Goal: Feedback & Contribution: Leave review/rating

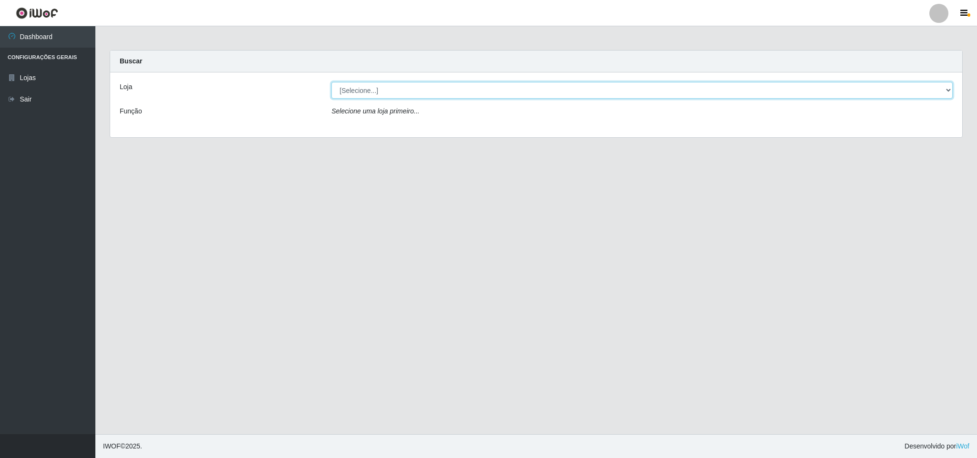
click at [939, 89] on select "[Selecione...] Bemais Supermercados - B11 Manaíra" at bounding box center [641, 90] width 621 height 17
select select "409"
click at [331, 82] on select "[Selecione...] Bemais Supermercados - B11 Manaíra" at bounding box center [641, 90] width 621 height 17
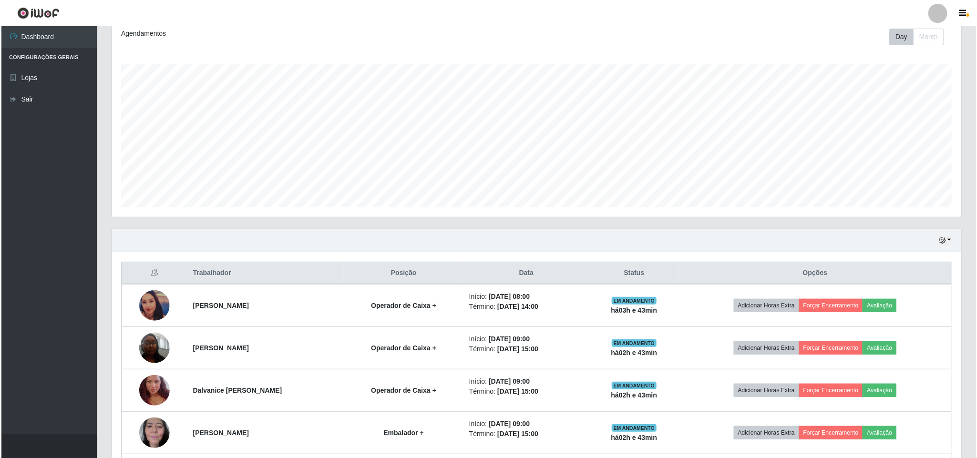
scroll to position [143, 0]
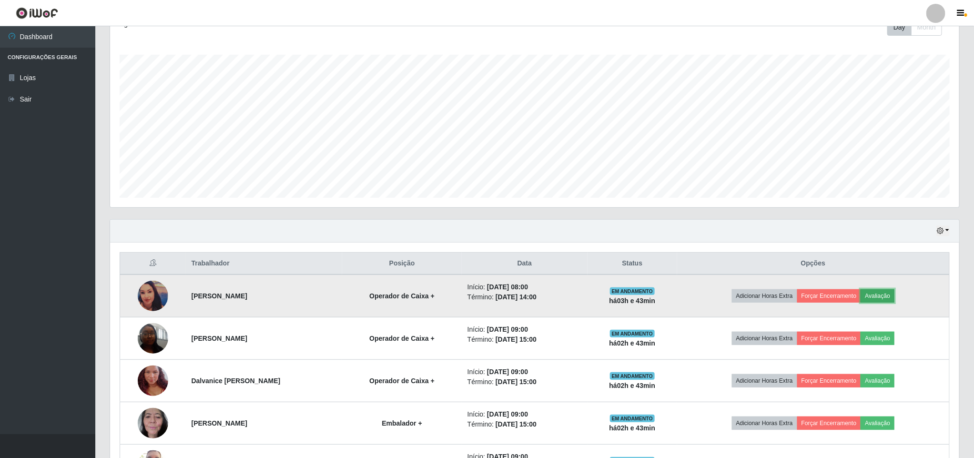
click at [886, 299] on button "Avaliação" at bounding box center [878, 295] width 34 height 13
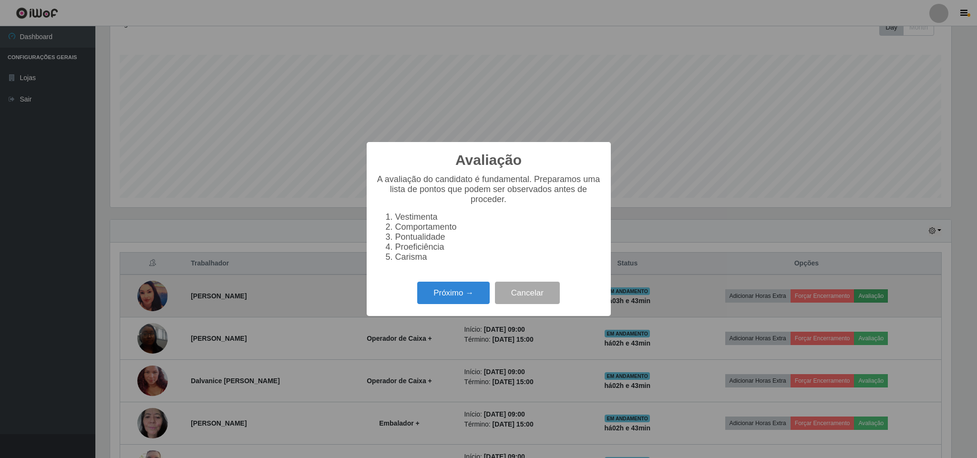
scroll to position [199, 841]
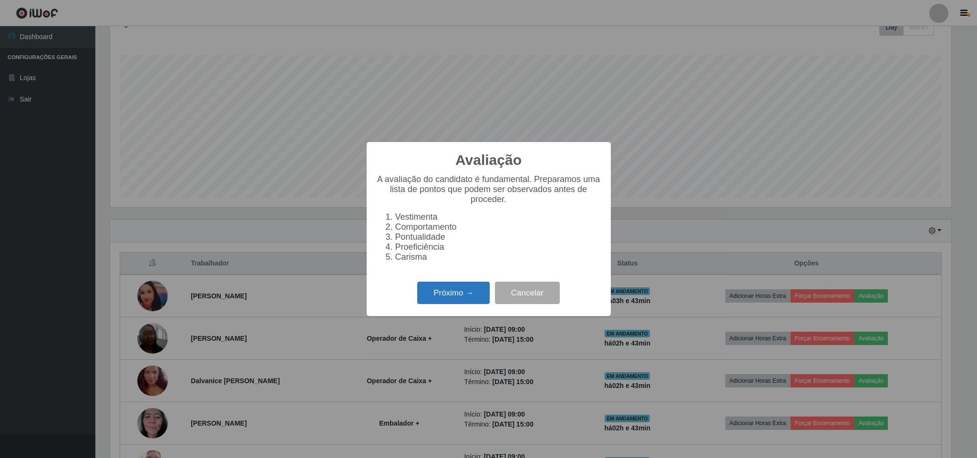
click at [444, 292] on button "Próximo →" at bounding box center [453, 293] width 72 height 22
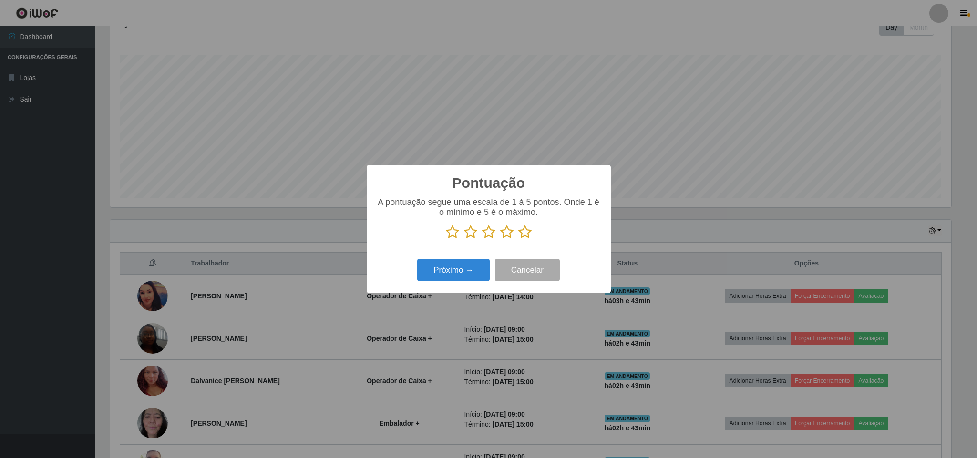
click at [488, 234] on icon at bounding box center [488, 232] width 13 height 14
click at [482, 239] on input "radio" at bounding box center [482, 239] width 0 height 0
click at [472, 269] on button "Próximo →" at bounding box center [453, 270] width 72 height 22
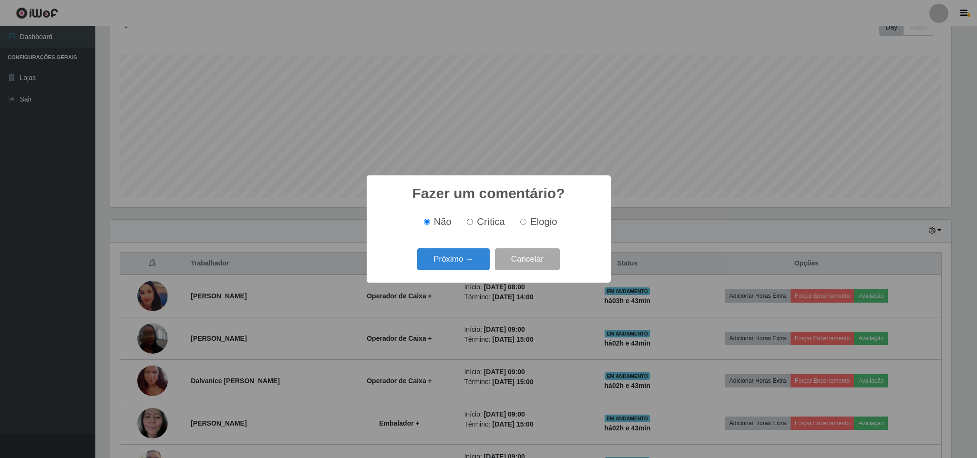
click at [718, 103] on div "Fazer um comentário? × Não Crítica Elogio Próximo → Cancelar" at bounding box center [488, 229] width 977 height 458
click at [538, 258] on button "Cancelar" at bounding box center [527, 259] width 65 height 22
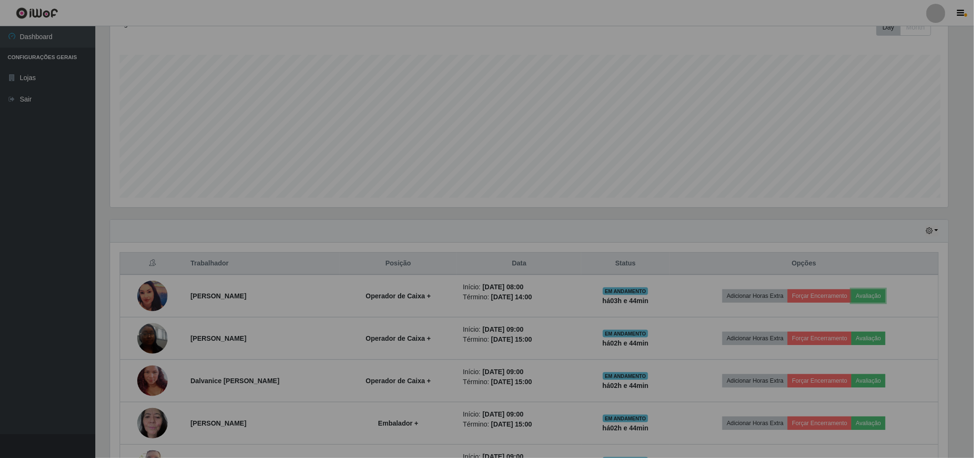
scroll to position [199, 848]
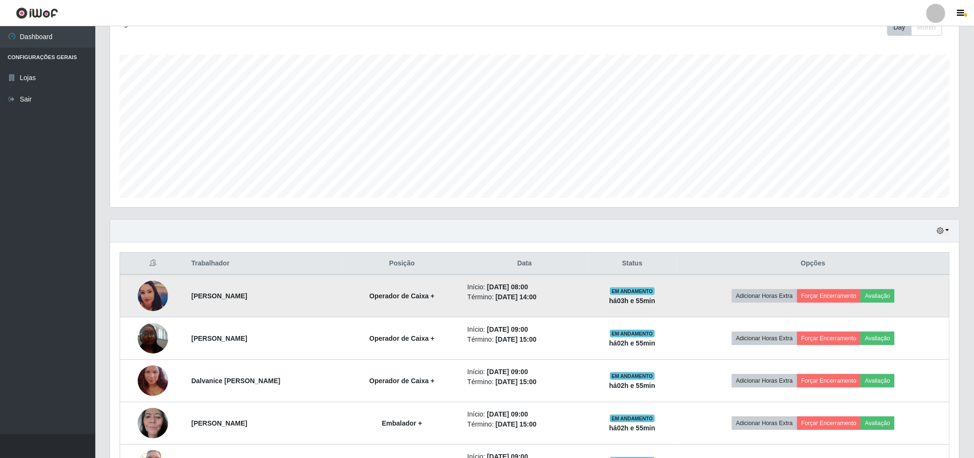
click at [146, 298] on img at bounding box center [153, 296] width 31 height 31
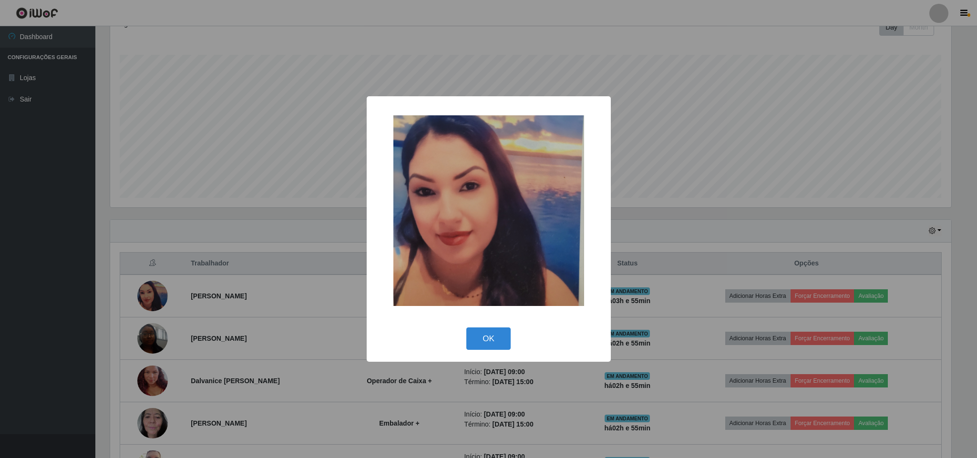
click at [66, 274] on div "× OK Cancel" at bounding box center [488, 229] width 977 height 458
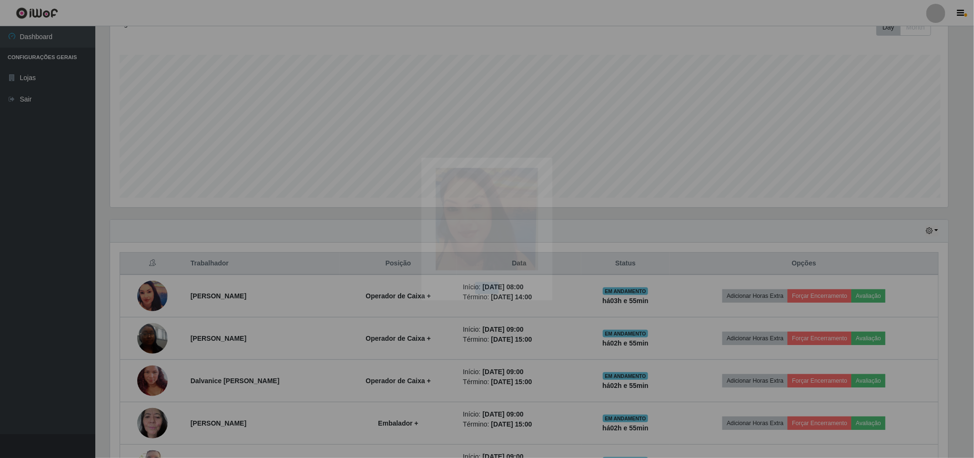
scroll to position [199, 848]
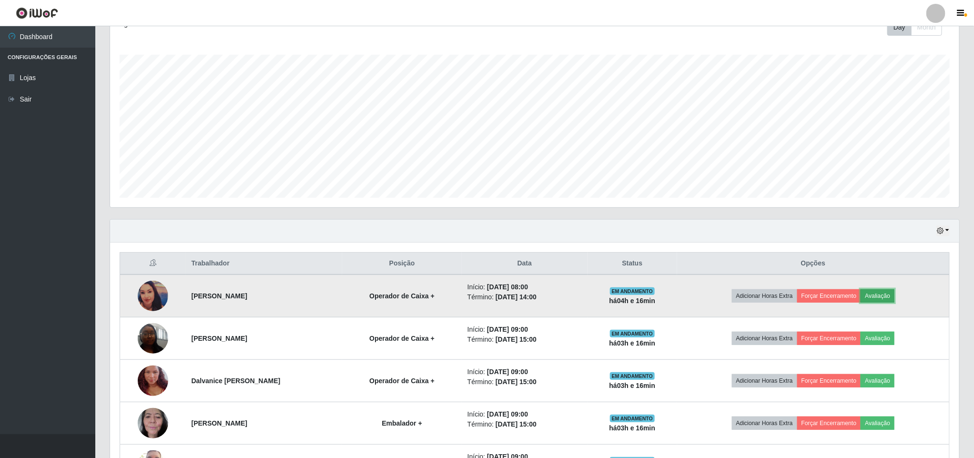
click at [894, 299] on button "Avaliação" at bounding box center [878, 295] width 34 height 13
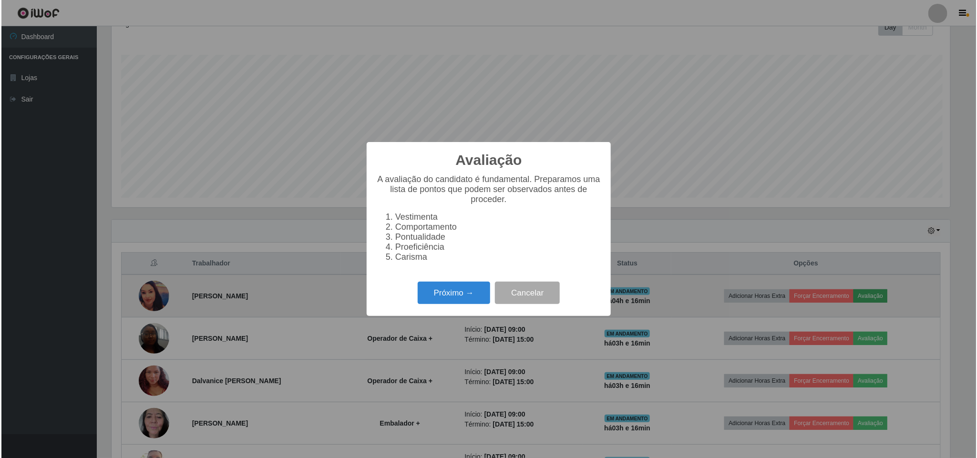
scroll to position [199, 841]
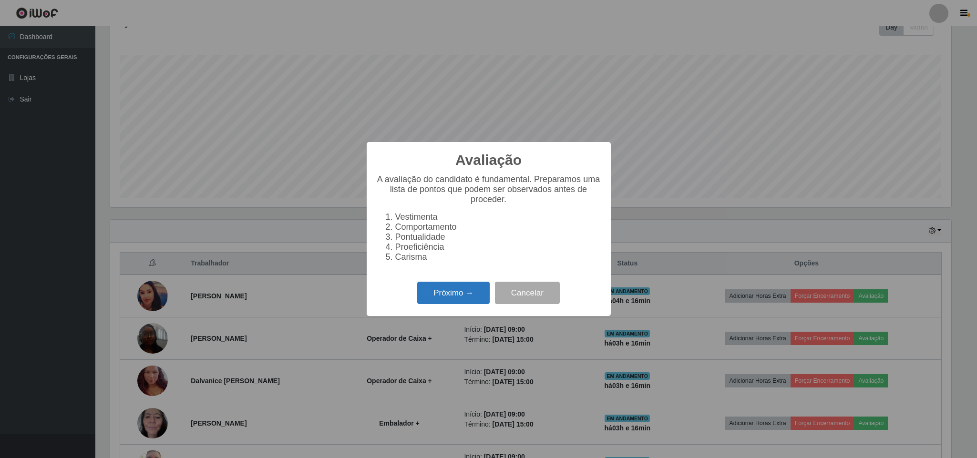
click at [438, 297] on button "Próximo →" at bounding box center [453, 293] width 72 height 22
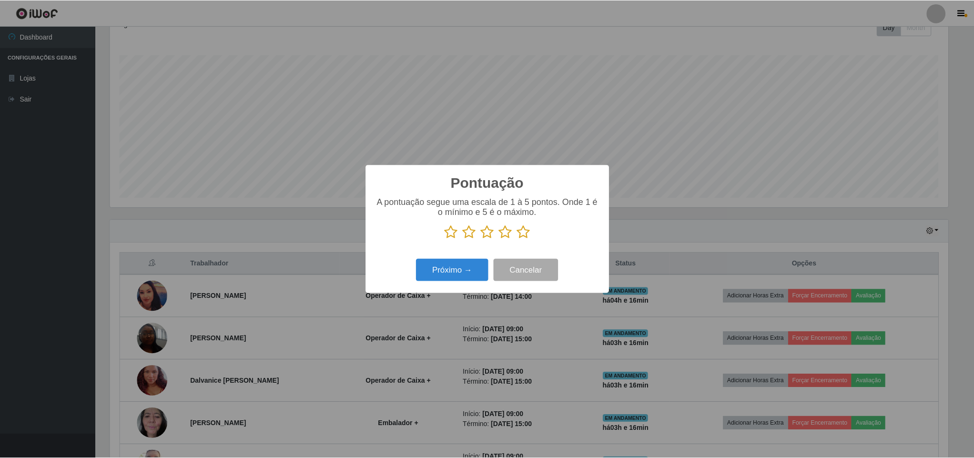
scroll to position [476396, 475754]
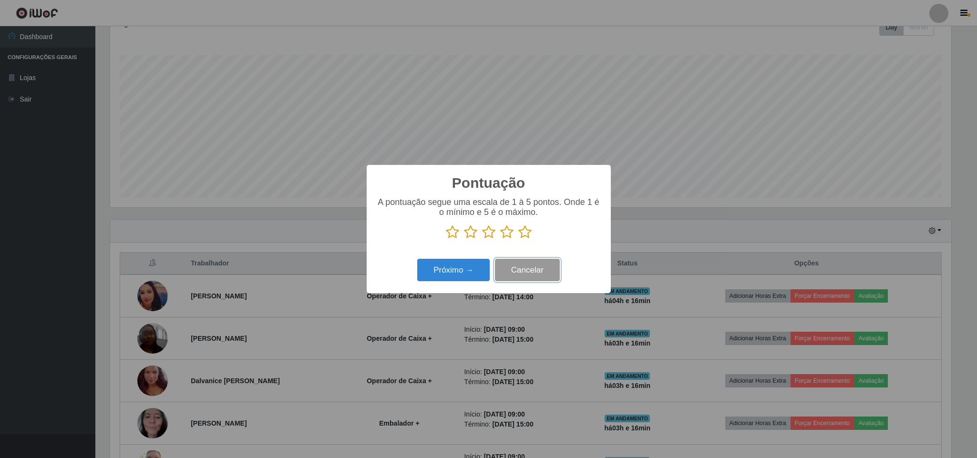
click at [529, 266] on button "Cancelar" at bounding box center [527, 270] width 65 height 22
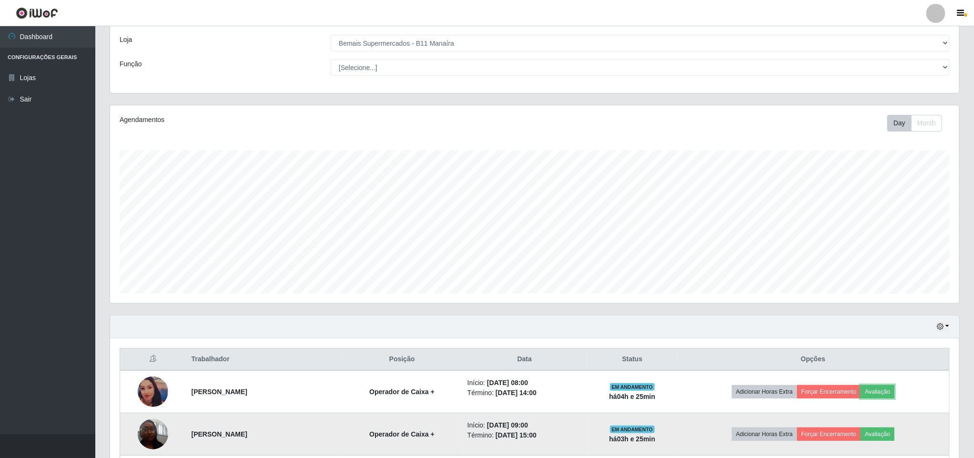
scroll to position [143, 0]
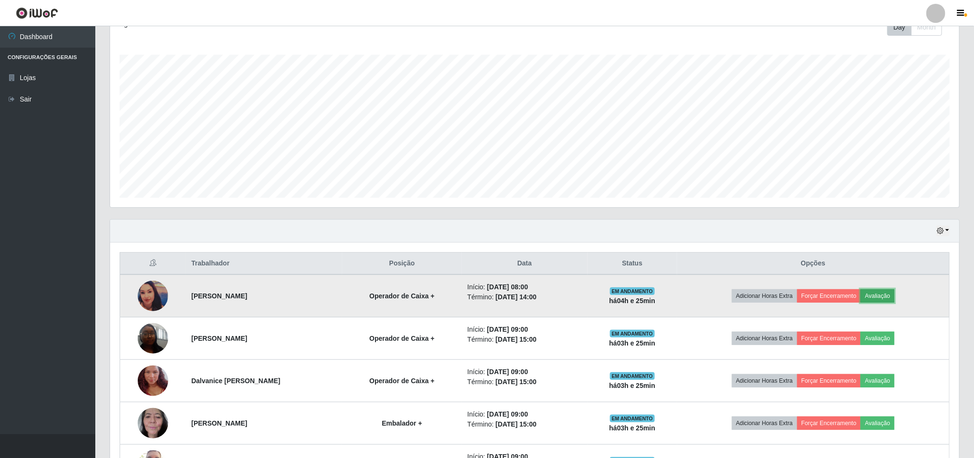
click at [884, 302] on button "Avaliação" at bounding box center [878, 295] width 34 height 13
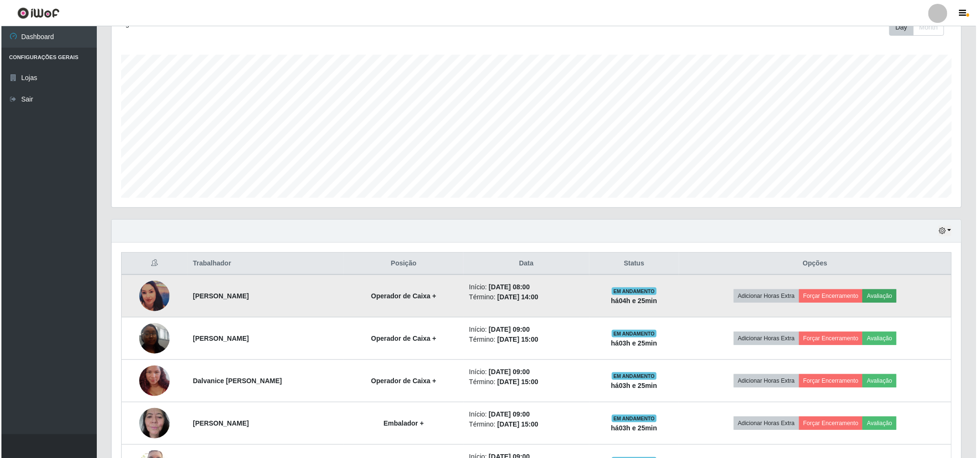
scroll to position [199, 841]
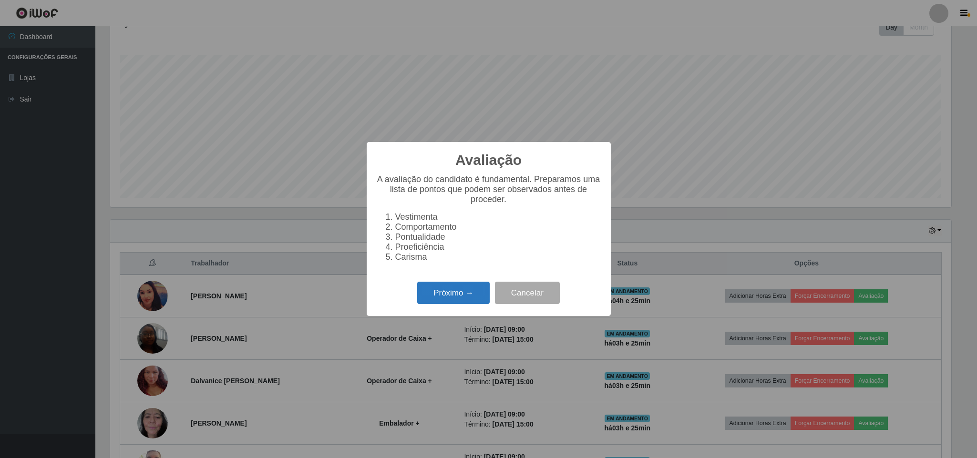
click at [470, 294] on button "Próximo →" at bounding box center [453, 293] width 72 height 22
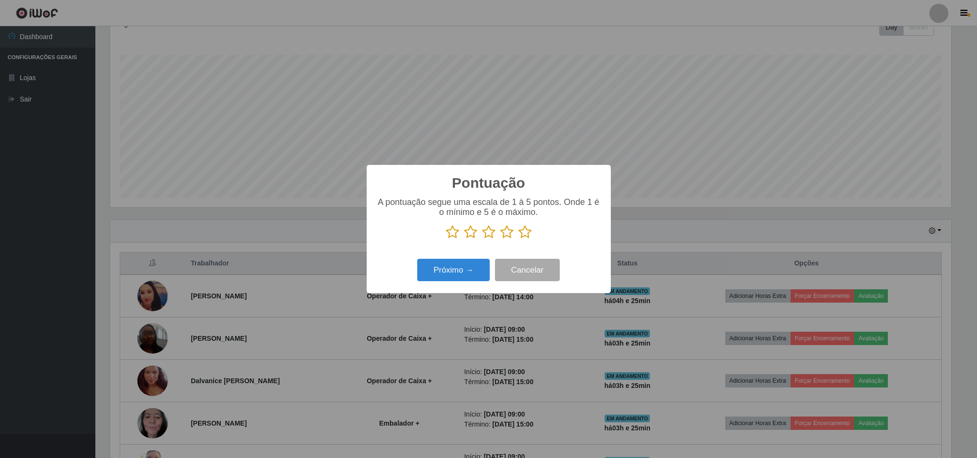
click at [525, 234] on icon at bounding box center [524, 232] width 13 height 14
click at [518, 239] on input "radio" at bounding box center [518, 239] width 0 height 0
click at [457, 264] on button "Próximo →" at bounding box center [453, 270] width 72 height 22
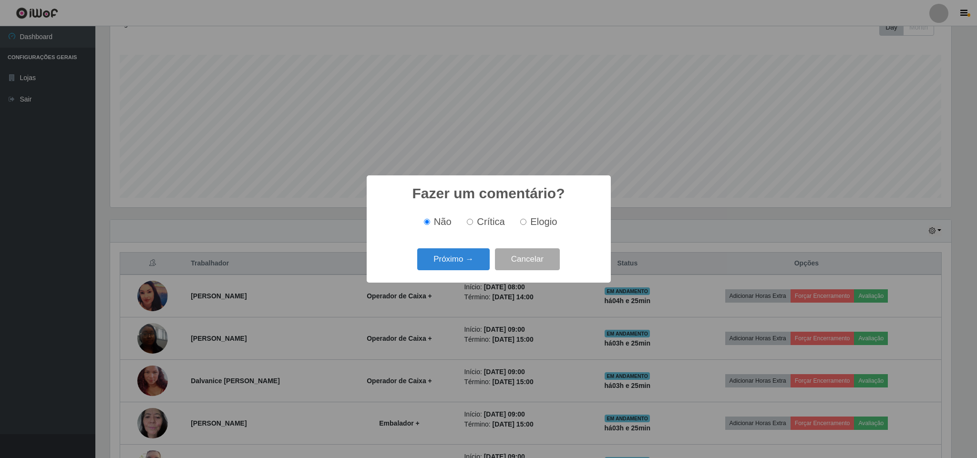
click at [524, 222] on input "Elogio" at bounding box center [523, 222] width 6 height 6
radio input "true"
click at [483, 226] on span "Crítica" at bounding box center [491, 221] width 28 height 10
click at [473, 225] on input "Crítica" at bounding box center [470, 222] width 6 height 6
radio input "true"
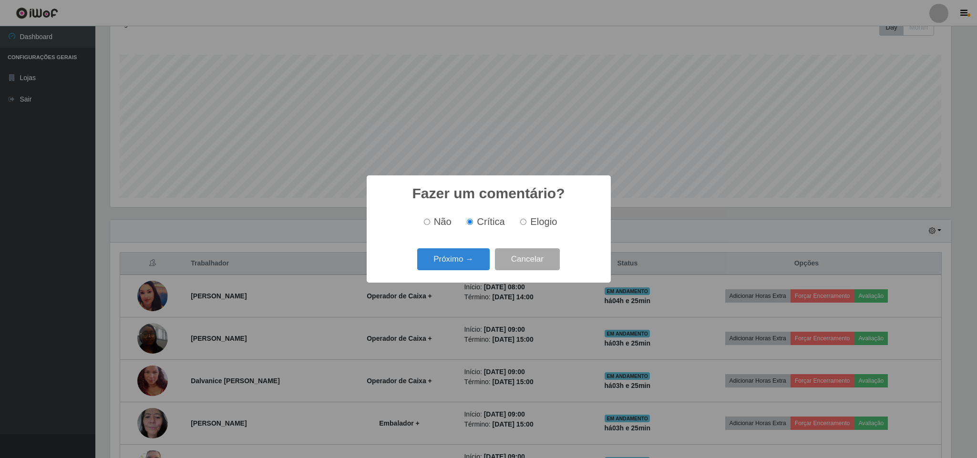
click at [436, 224] on span "Não" at bounding box center [443, 221] width 18 height 10
click at [430, 224] on input "Não" at bounding box center [427, 222] width 6 height 6
radio input "true"
drag, startPoint x: 509, startPoint y: 261, endPoint x: 515, endPoint y: 260, distance: 5.3
click at [511, 261] on button "Cancelar" at bounding box center [527, 259] width 65 height 22
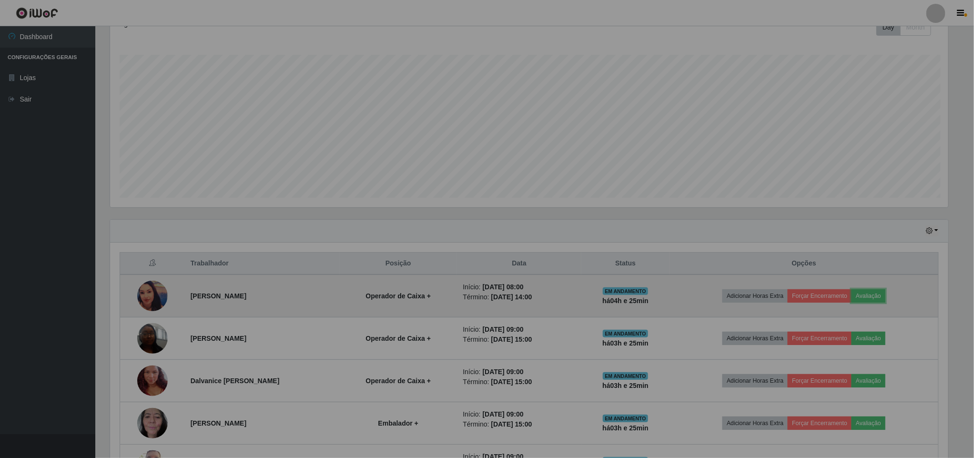
scroll to position [199, 848]
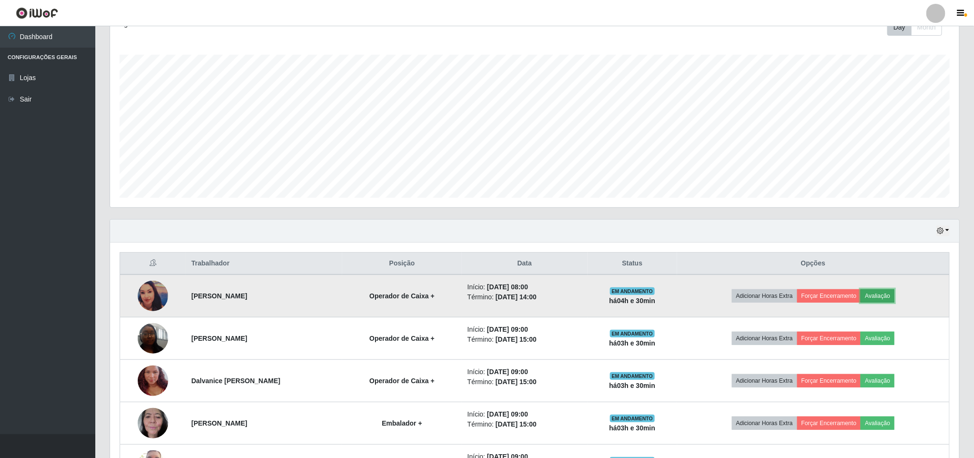
click at [881, 296] on button "Avaliação" at bounding box center [878, 295] width 34 height 13
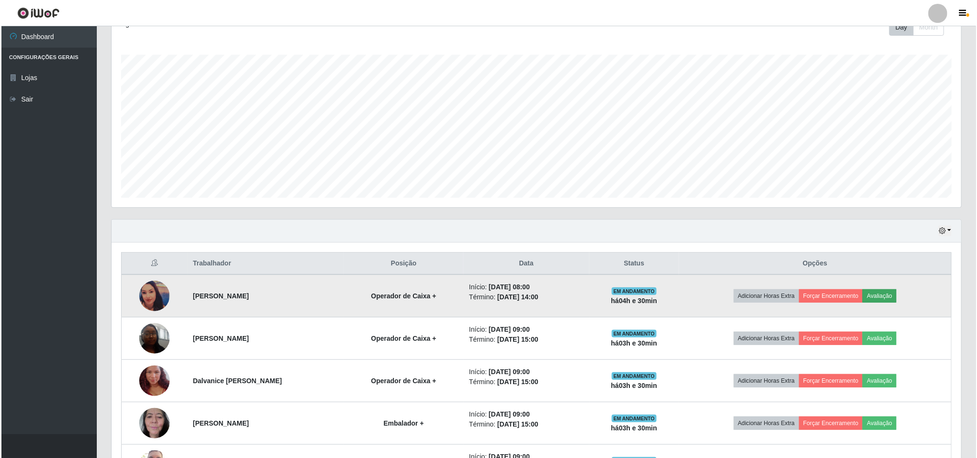
scroll to position [199, 841]
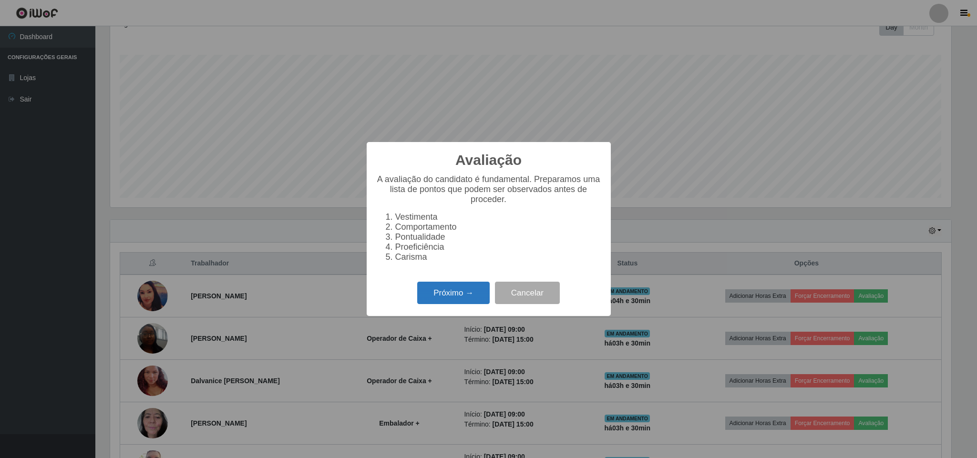
click at [469, 304] on button "Próximo →" at bounding box center [453, 293] width 72 height 22
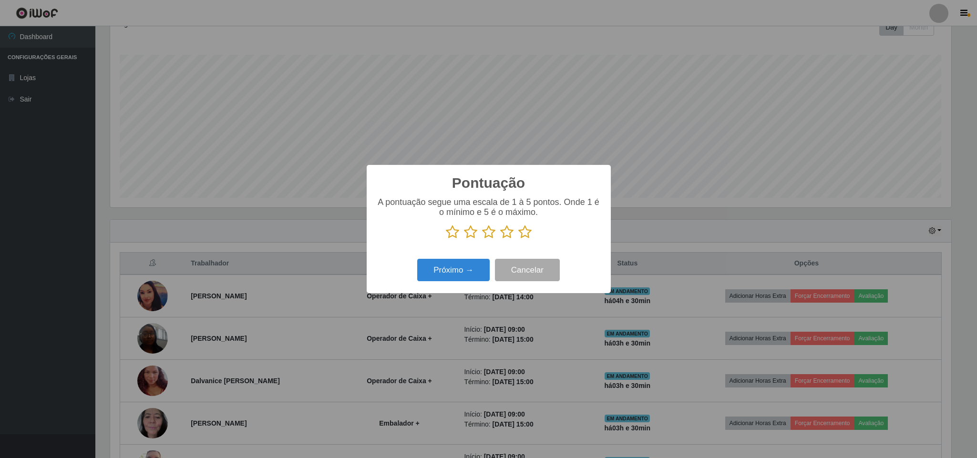
scroll to position [476396, 475754]
click at [526, 236] on icon at bounding box center [524, 232] width 13 height 14
click at [518, 239] on input "radio" at bounding box center [518, 239] width 0 height 0
click at [471, 276] on button "Próximo →" at bounding box center [453, 270] width 72 height 22
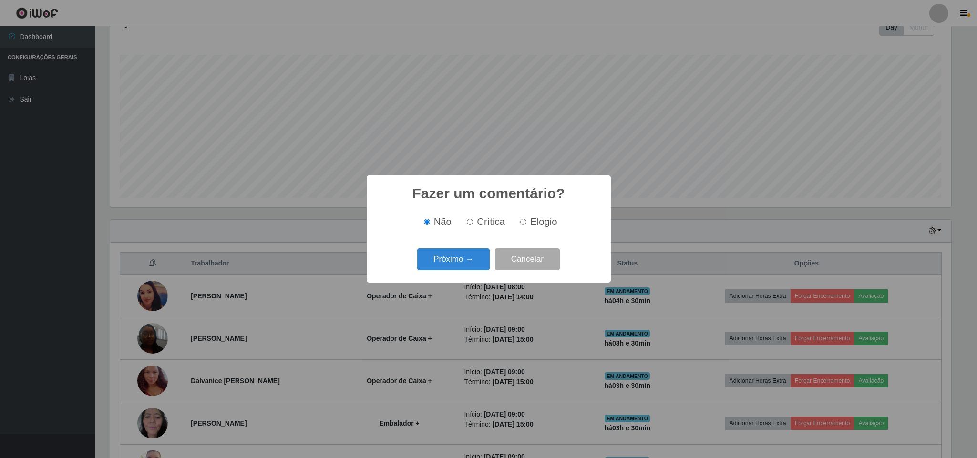
click at [540, 224] on span "Elogio" at bounding box center [543, 221] width 27 height 10
click at [526, 224] on input "Elogio" at bounding box center [523, 222] width 6 height 6
radio input "true"
click at [474, 261] on button "Próximo →" at bounding box center [453, 259] width 72 height 22
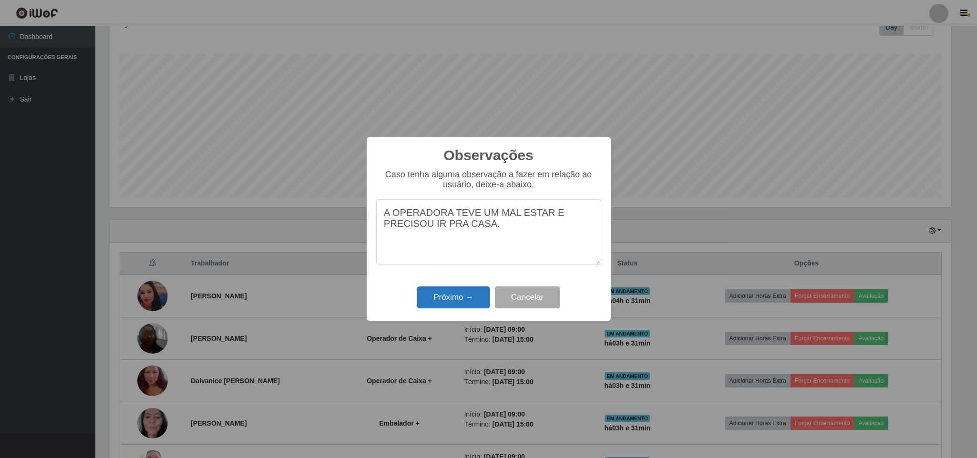
type textarea "A OPERADORA TEVE UM MAL ESTAR E PRECISOU IR PRA CASA."
click at [460, 301] on button "Próximo →" at bounding box center [453, 297] width 72 height 22
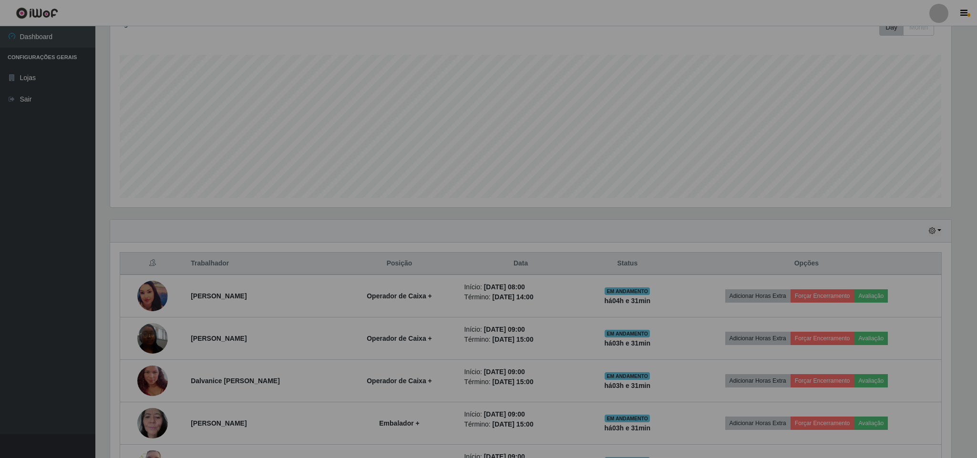
scroll to position [199, 848]
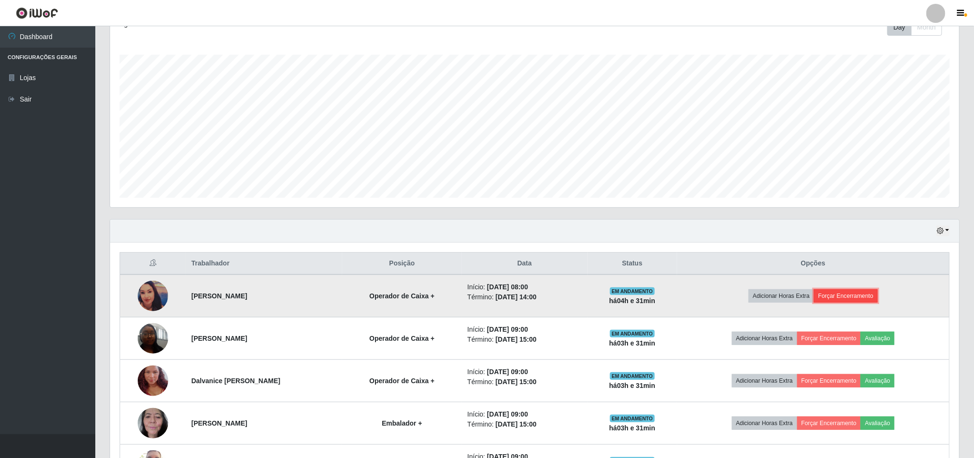
click at [837, 298] on button "Forçar Encerramento" at bounding box center [846, 295] width 64 height 13
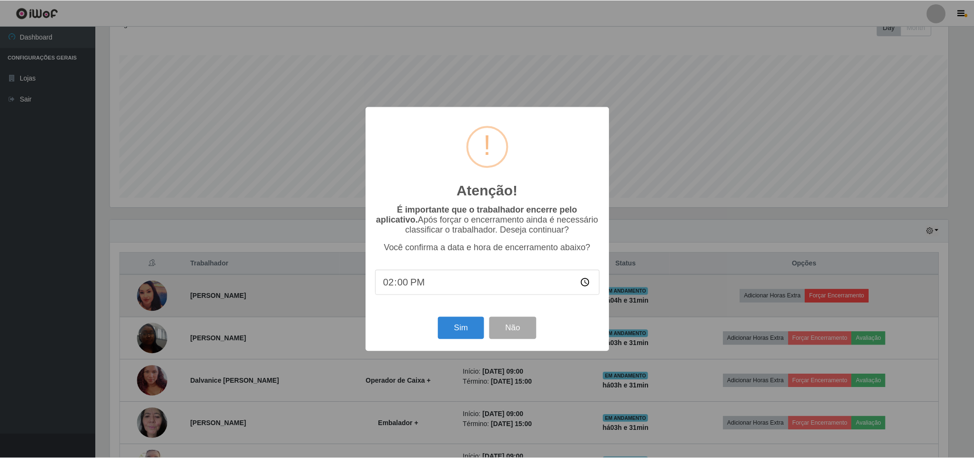
scroll to position [199, 841]
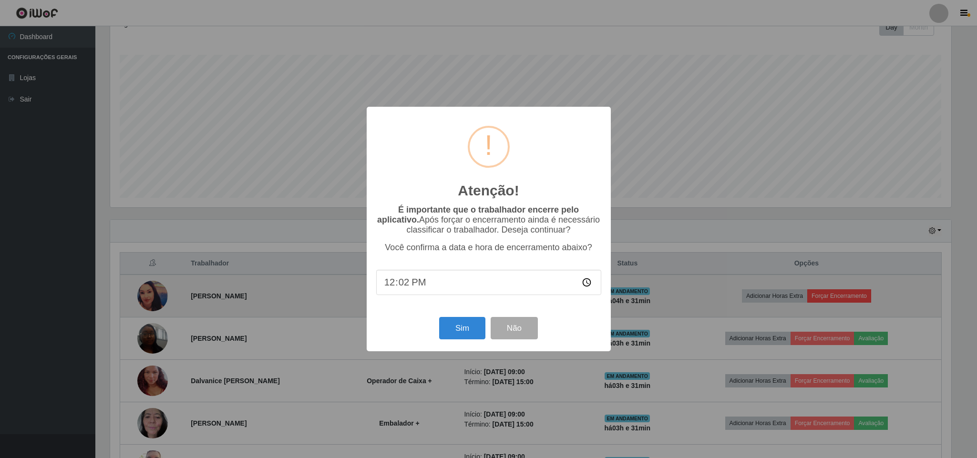
type input "12:27"
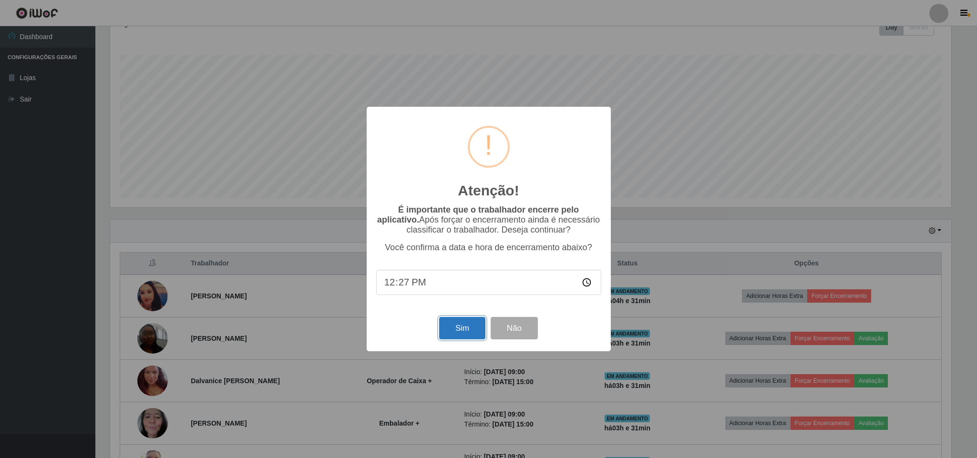
drag, startPoint x: 461, startPoint y: 332, endPoint x: 469, endPoint y: 330, distance: 8.3
click at [462, 332] on button "Sim" at bounding box center [462, 328] width 46 height 22
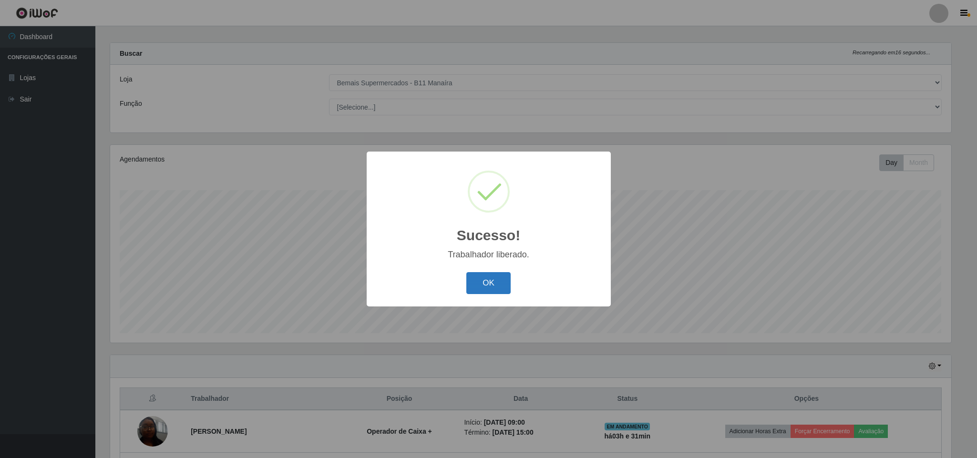
click at [485, 283] on button "OK" at bounding box center [488, 283] width 44 height 22
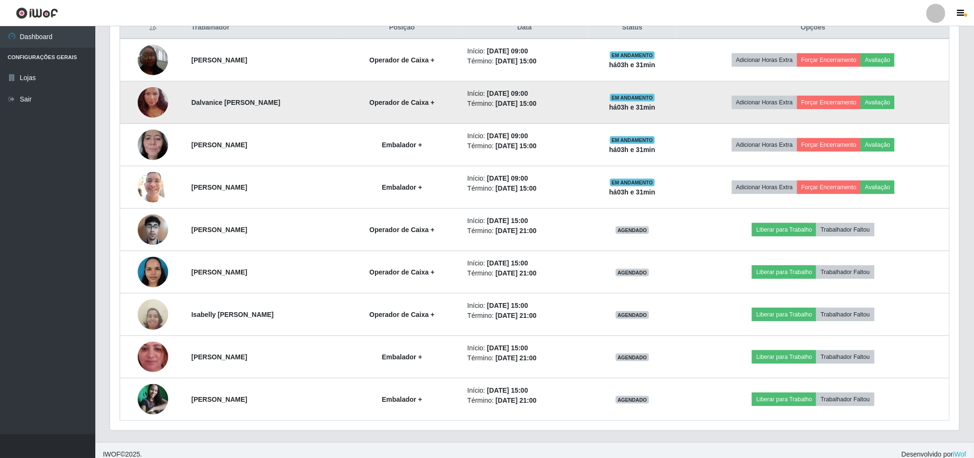
scroll to position [392, 0]
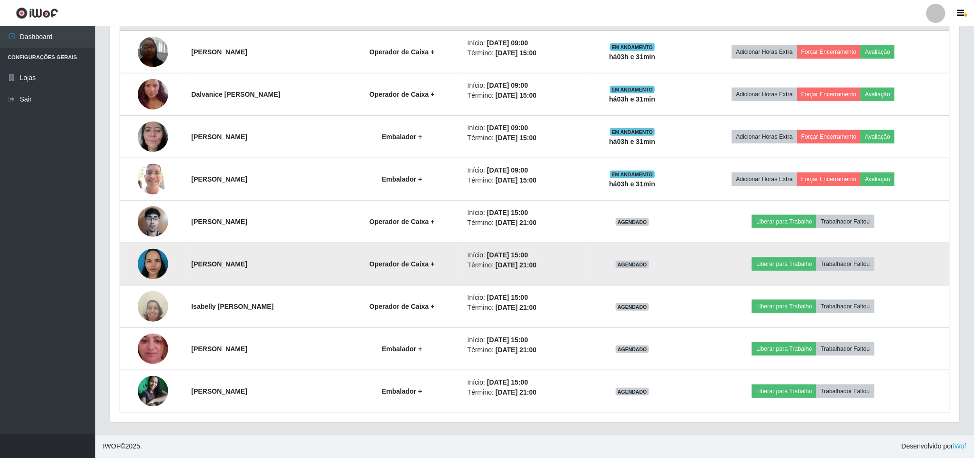
click at [152, 262] on img at bounding box center [153, 264] width 31 height 41
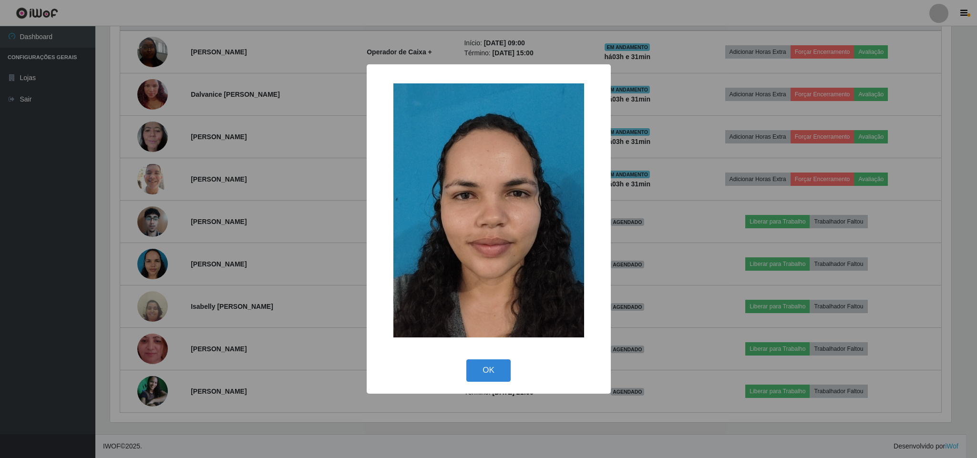
click at [278, 255] on div "× OK Cancel" at bounding box center [488, 229] width 977 height 458
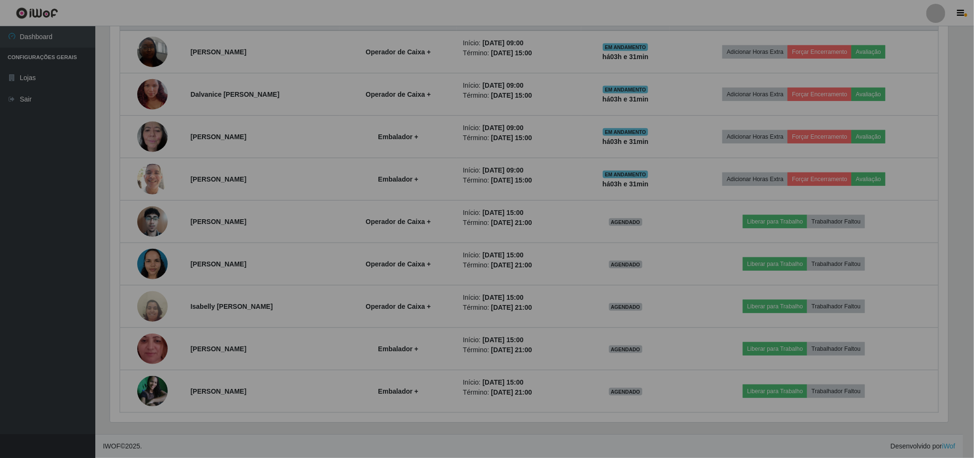
scroll to position [199, 848]
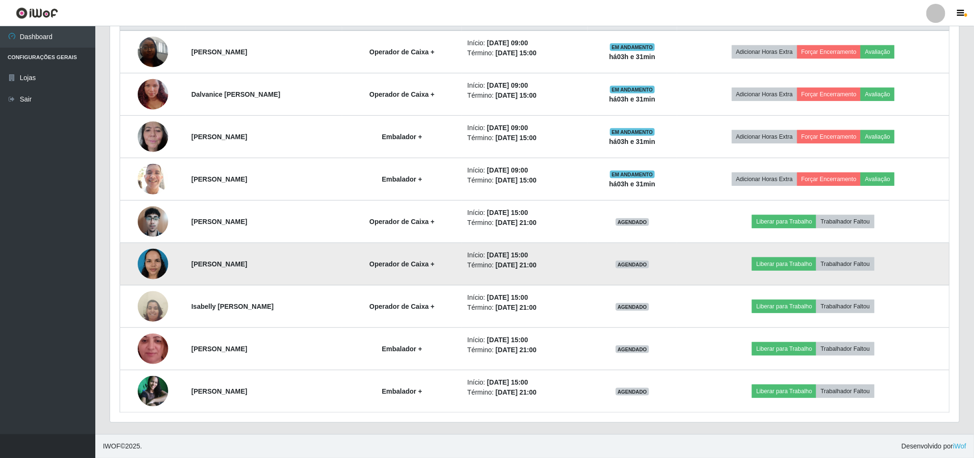
click at [153, 266] on img at bounding box center [153, 264] width 31 height 41
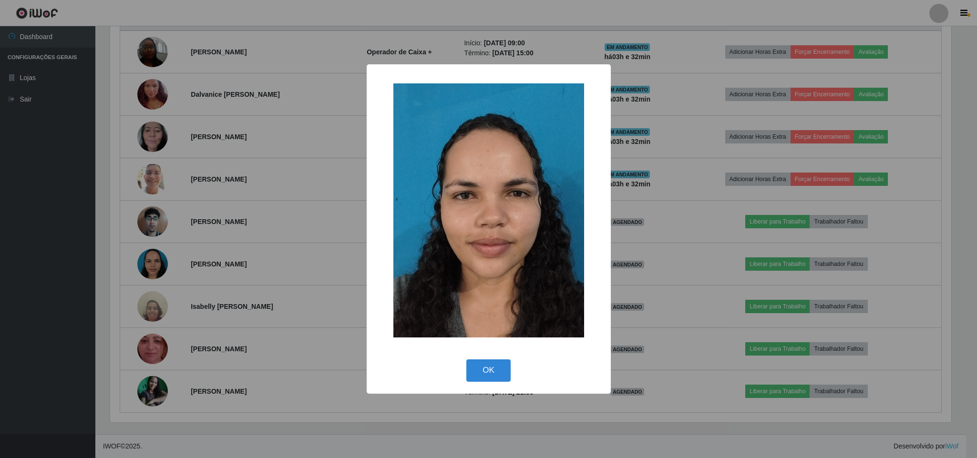
click at [342, 201] on div "× OK Cancel" at bounding box center [488, 229] width 977 height 458
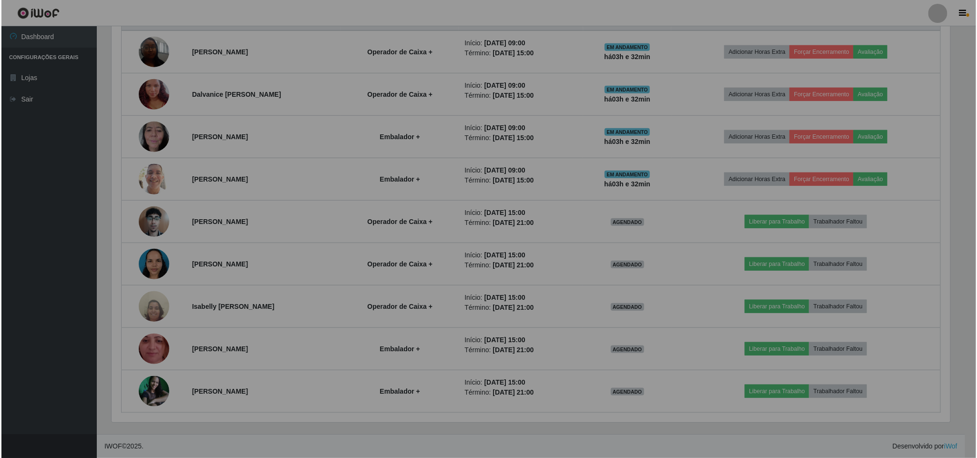
scroll to position [199, 848]
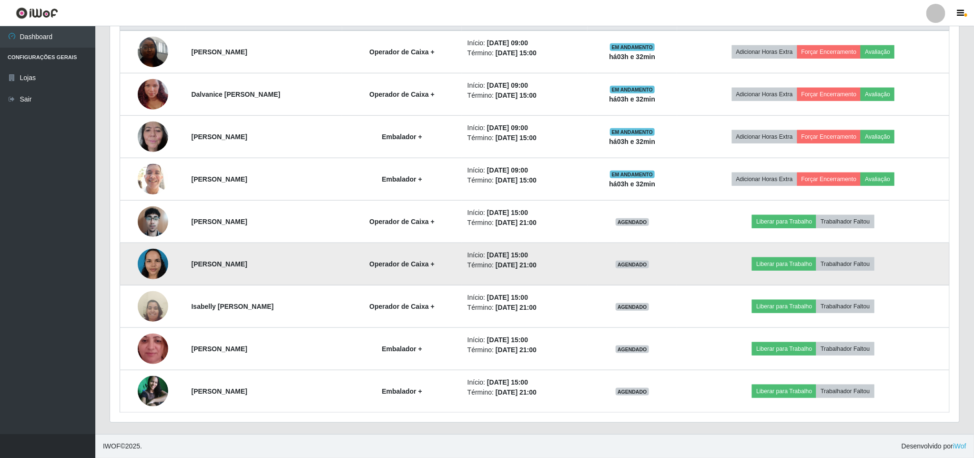
click at [145, 262] on img at bounding box center [153, 264] width 31 height 41
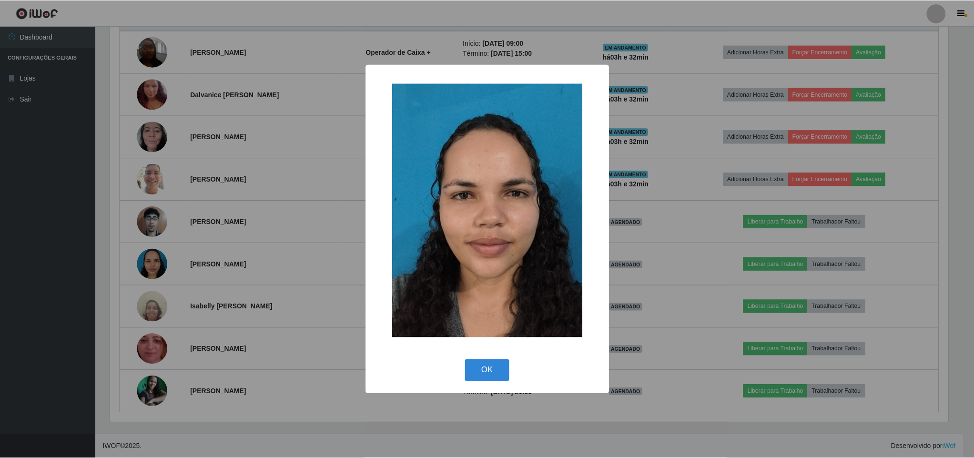
scroll to position [199, 841]
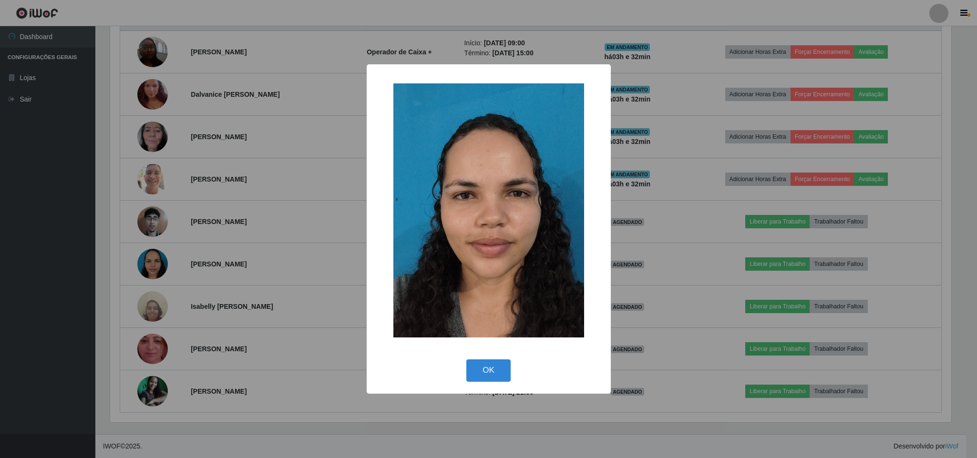
click at [264, 275] on div "× OK Cancel" at bounding box center [488, 229] width 977 height 458
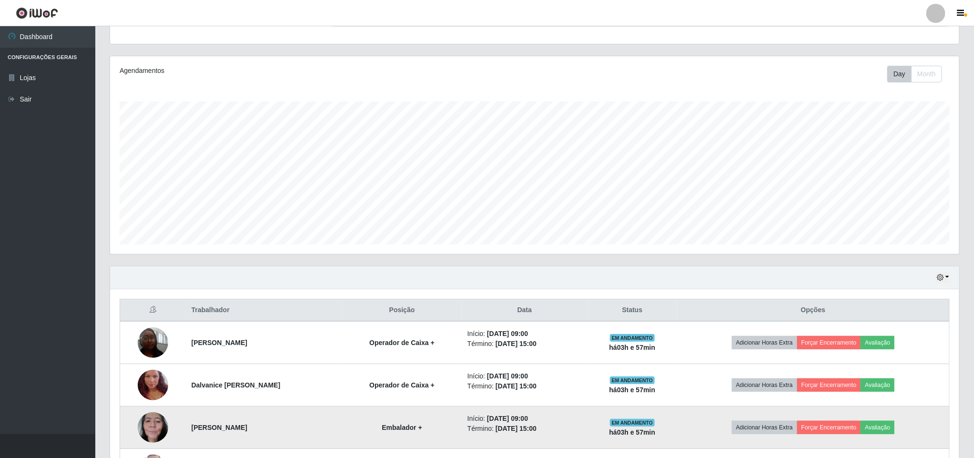
scroll to position [0, 0]
